Goal: Navigation & Orientation: Find specific page/section

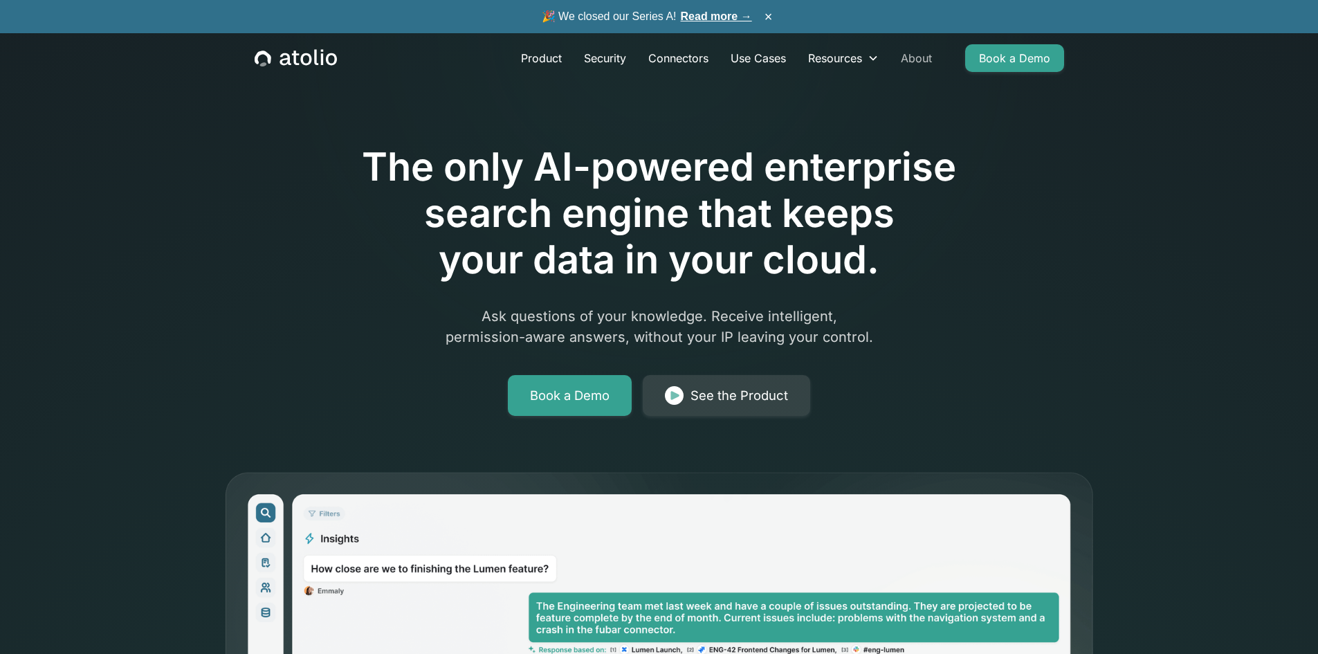
click at [907, 62] on link "About" at bounding box center [916, 58] width 53 height 28
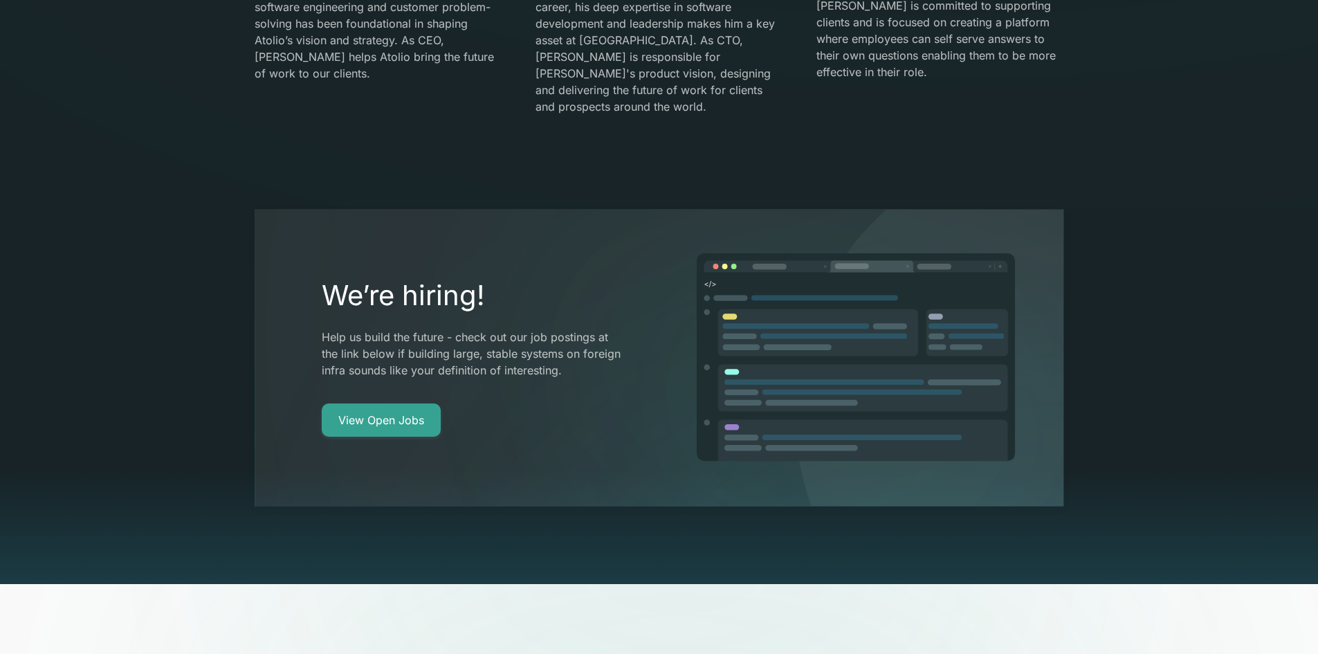
scroll to position [2572, 0]
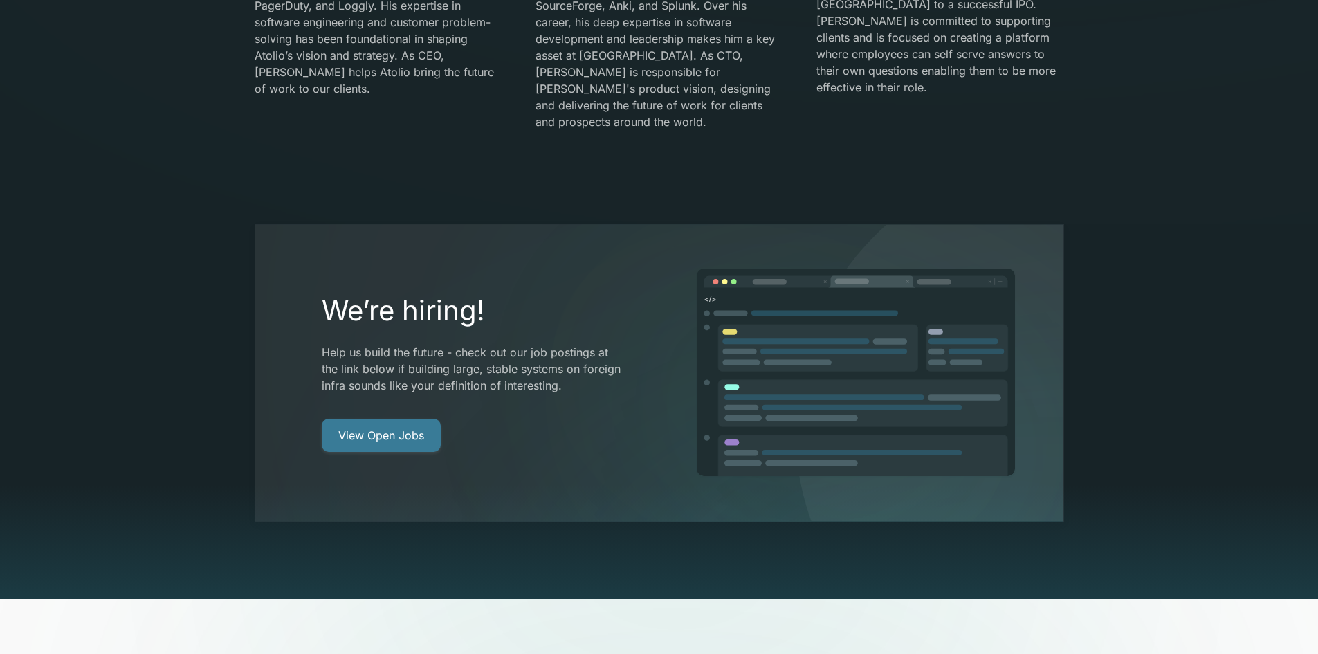
click at [419, 419] on link "View Open Jobs" at bounding box center [381, 435] width 119 height 33
